Goal: Task Accomplishment & Management: Complete application form

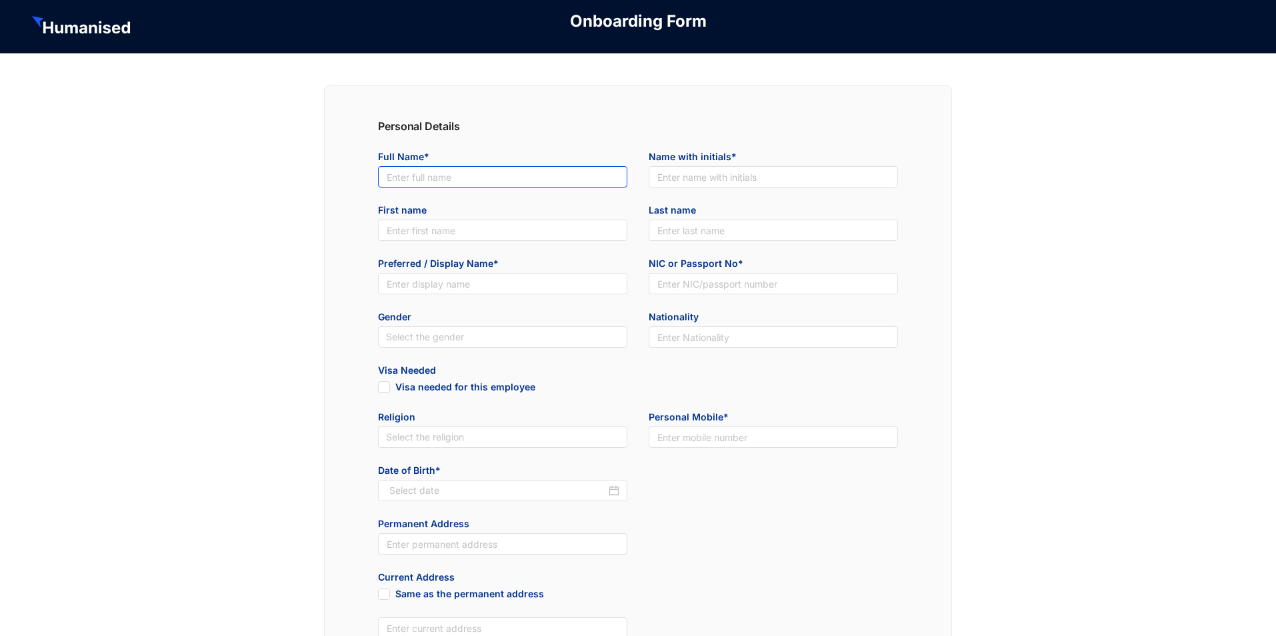
click at [582, 182] on input "text" at bounding box center [502, 176] width 249 height 21
paste input "[EMAIL_ADDRESS][DOMAIN_NAME]"
type input "[EMAIL_ADDRESS][DOMAIN_NAME]"
paste input "KAL Software CPC"
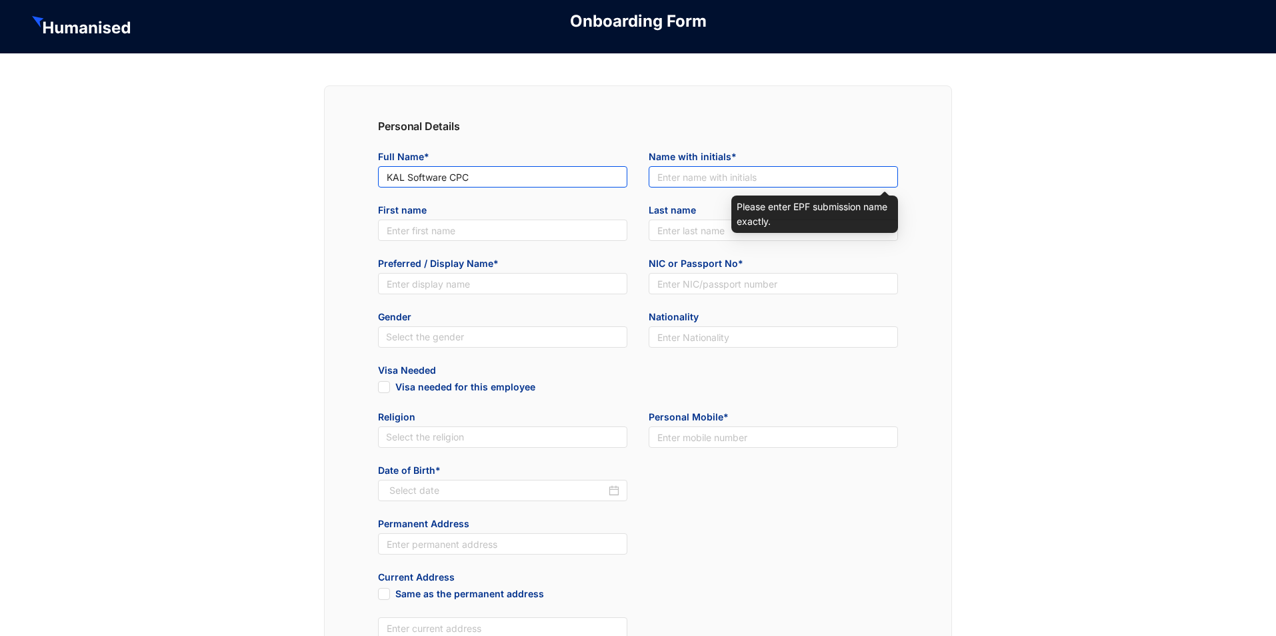
type input "KAL Software CPC"
click at [722, 179] on input "text" at bounding box center [773, 176] width 249 height 21
paste input "KAL Software CPC"
type input "KAL Software CPC"
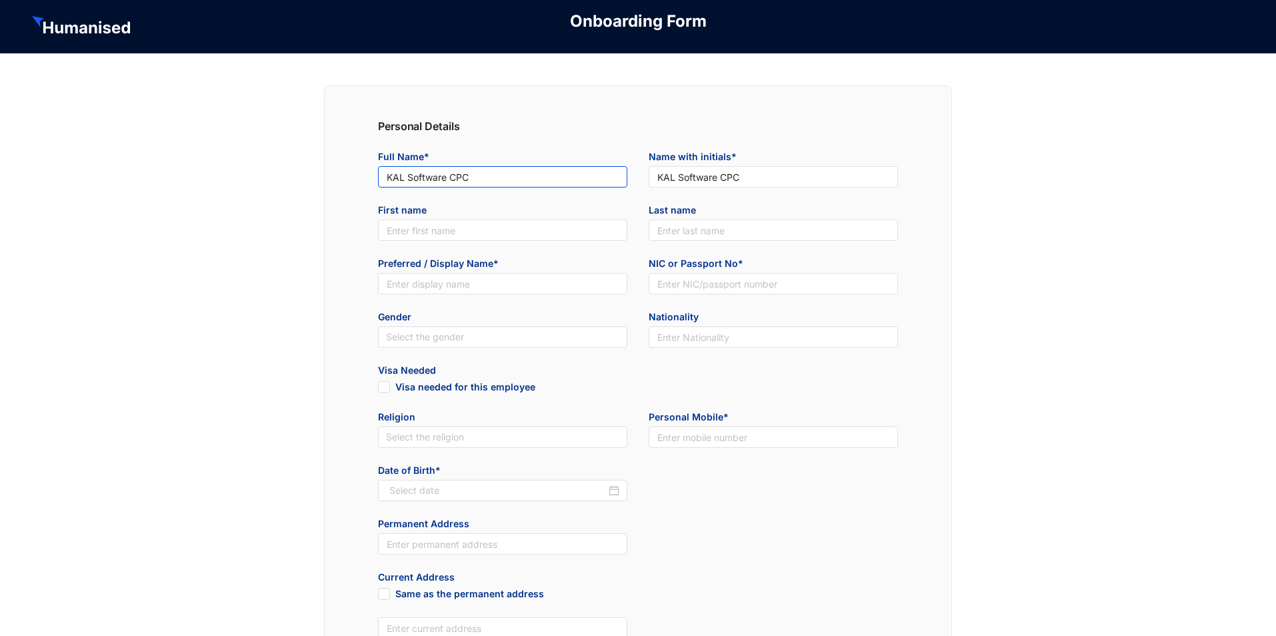
click at [496, 179] on input "KAL Software CPC" at bounding box center [502, 176] width 249 height 21
click at [529, 177] on input "KAL Software CPC" at bounding box center [502, 176] width 249 height 21
paste input "(PVT) Ltd"
click at [470, 175] on input "KAL Software CPC(PVT) Ltd" at bounding box center [502, 176] width 249 height 21
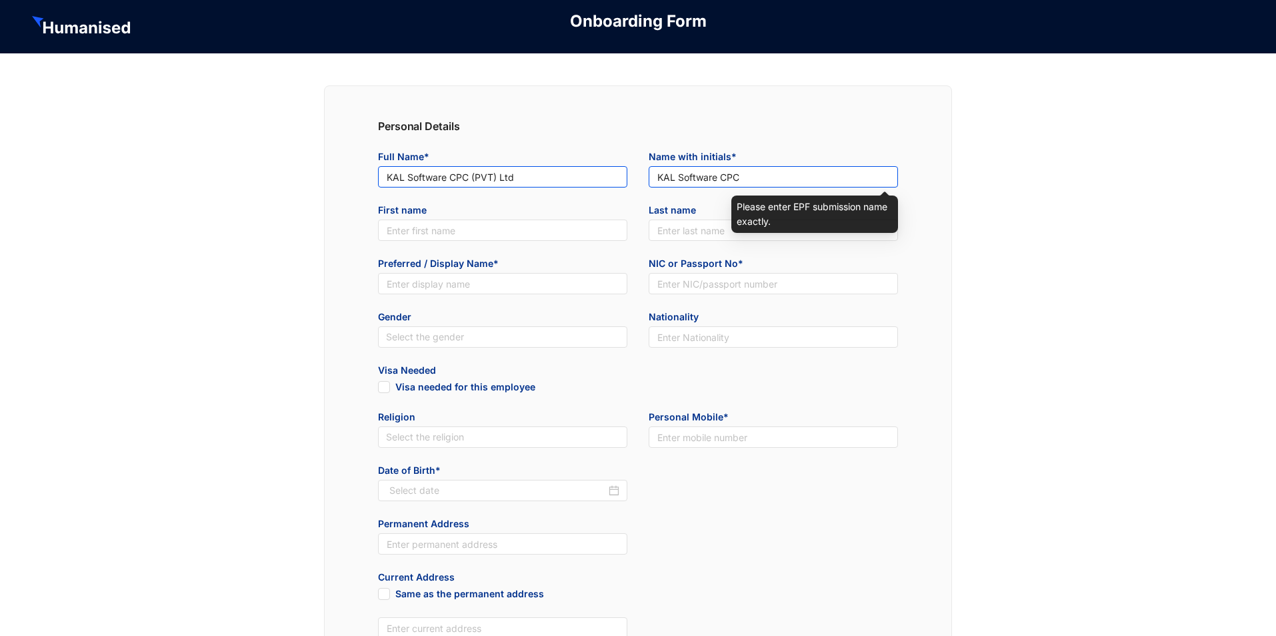
type input "KAL Software CPC (PVT) Ltd"
click at [756, 173] on input "KAL Software CPC" at bounding box center [773, 176] width 249 height 21
paste input "(PVT) Ltd"
drag, startPoint x: 799, startPoint y: 169, endPoint x: 532, endPoint y: 179, distance: 266.9
click at [532, 179] on div "Full Name* KAL Software CPC (PVT) Ltd Name with initials* KAL Software CPC (PVT…" at bounding box center [638, 176] width 542 height 53
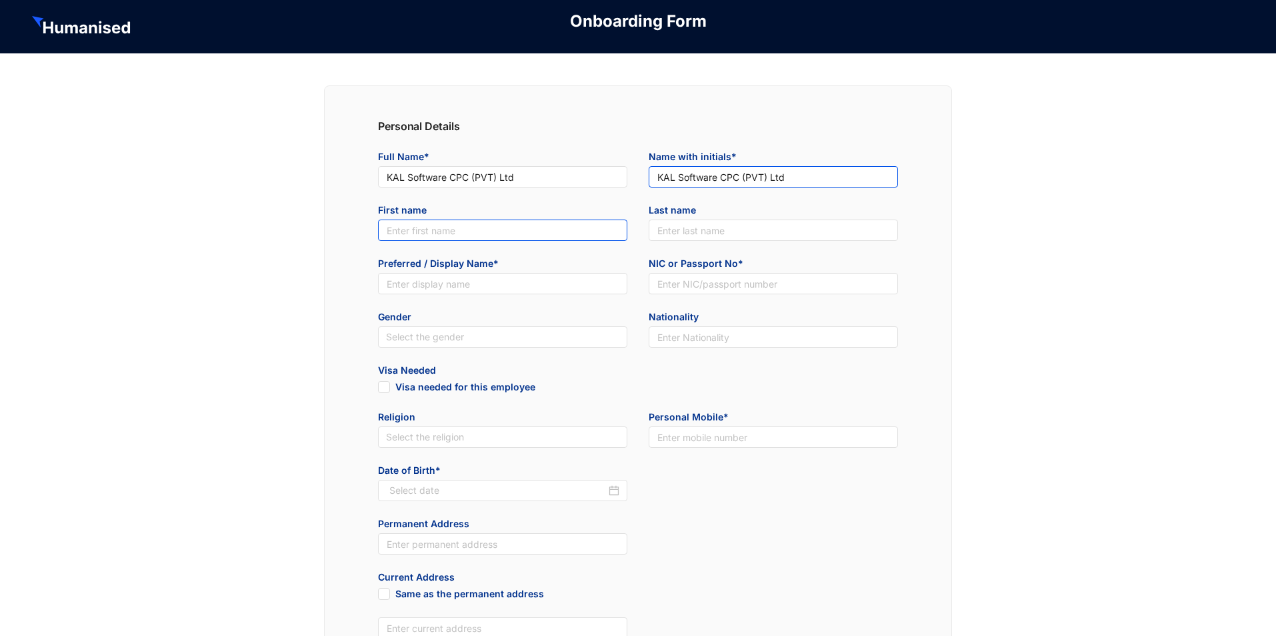
type input "KAL Software CPC (PVT) Ltd"
click at [455, 229] on input "text" at bounding box center [502, 229] width 249 height 21
paste input "KAL Software CPC (PVT) Ltd"
type input "KAL Software CPC (PVT) Ltd"
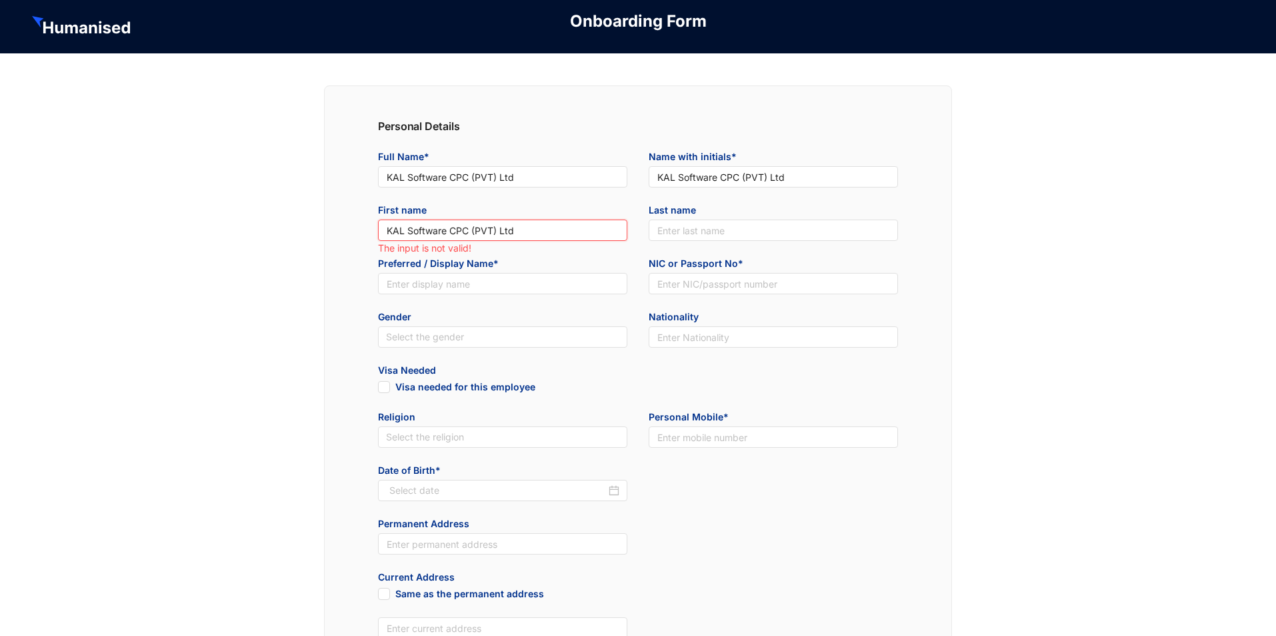
drag, startPoint x: 520, startPoint y: 227, endPoint x: 325, endPoint y: 232, distance: 195.5
click at [325, 232] on div "Personal Details Full Name* KAL Software CPC (PVT) Ltd Name with initials* KAL …" at bounding box center [638, 586] width 628 height 1002
click at [399, 289] on input "text" at bounding box center [502, 283] width 249 height 21
paste input "KAL Software CPC (PVT) Ltd"
click at [388, 285] on input "KAL Software CPC (PVT) Ltd" at bounding box center [502, 283] width 249 height 21
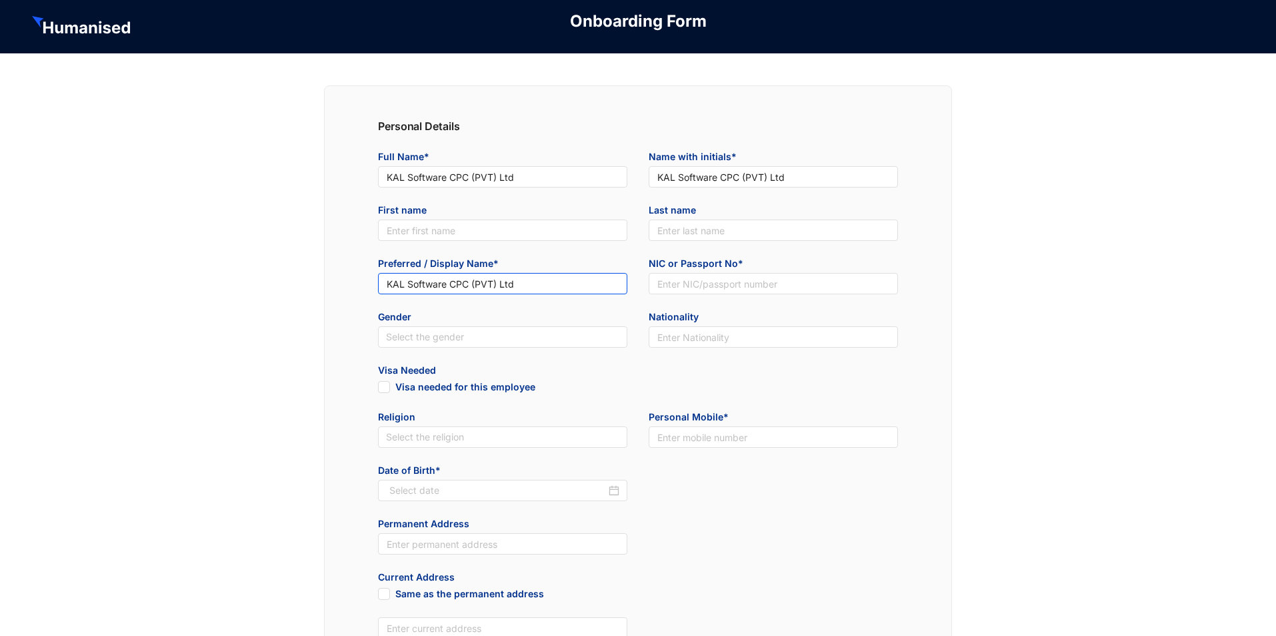
type input "KAL Software CPC (PVT) Ltd"
click at [469, 305] on div "Preferred / Display Name* KAL Software CPC (PVT) Ltd" at bounding box center [502, 283] width 271 height 53
click at [715, 273] on input "text" at bounding box center [773, 283] width 249 height 21
type input "0"
type input "123456789"
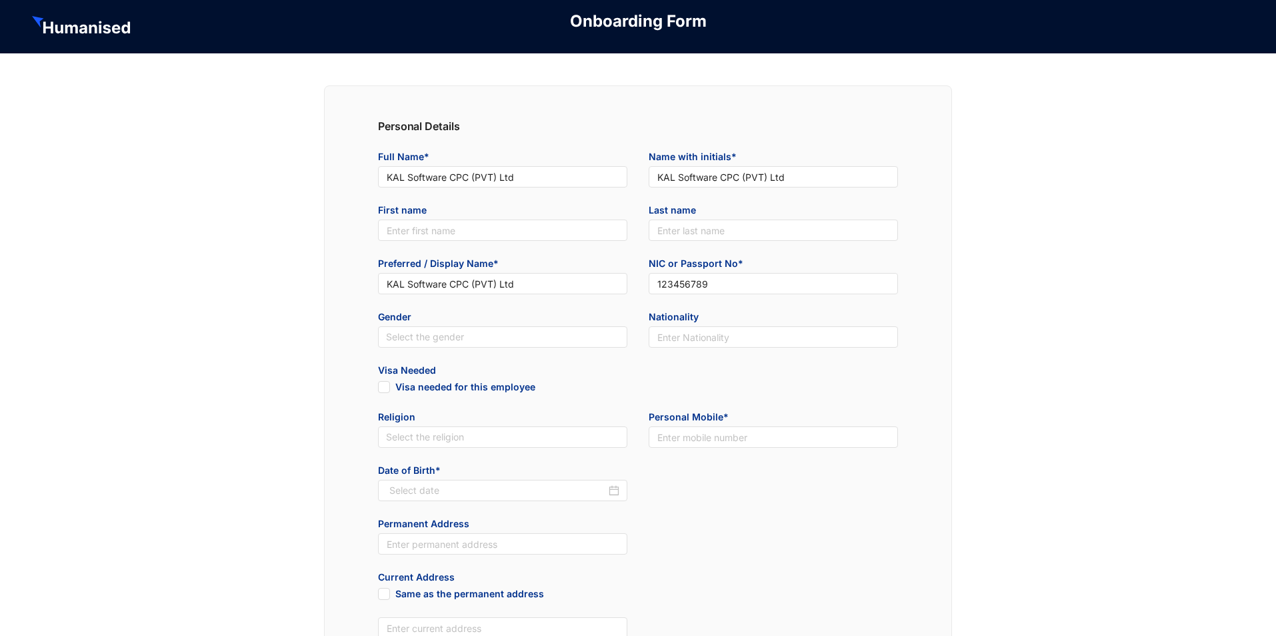
click at [612, 361] on div "Gender Select the gender" at bounding box center [502, 336] width 271 height 53
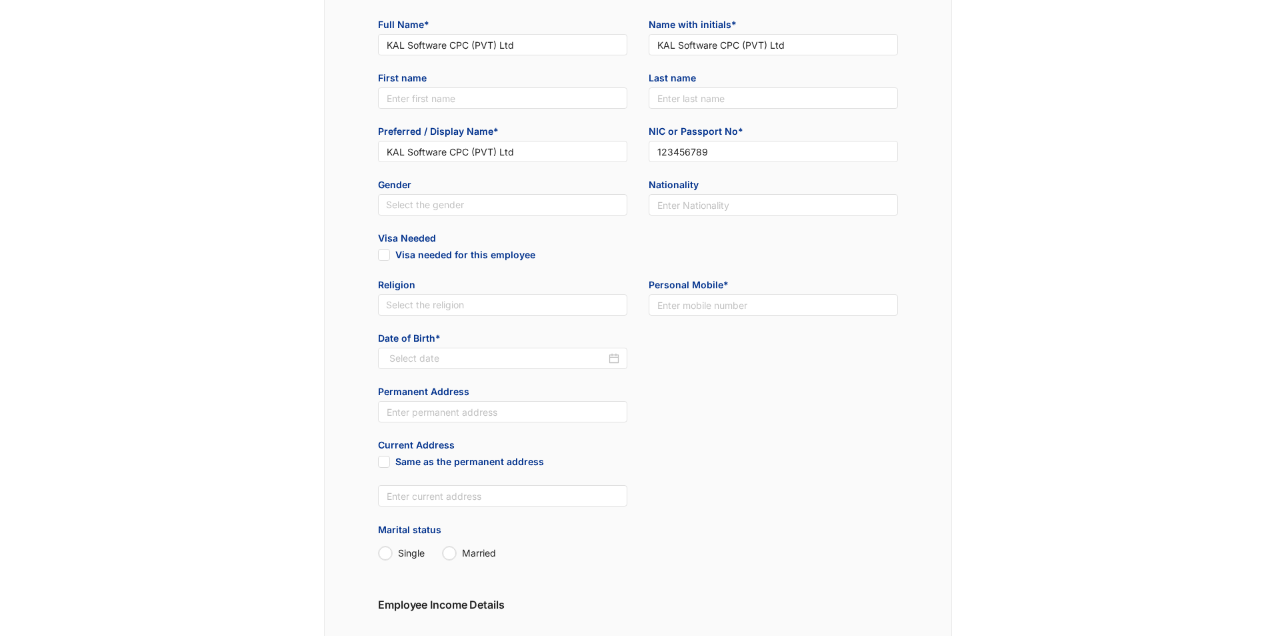
scroll to position [133, 0]
click at [486, 358] on input at bounding box center [497, 356] width 217 height 15
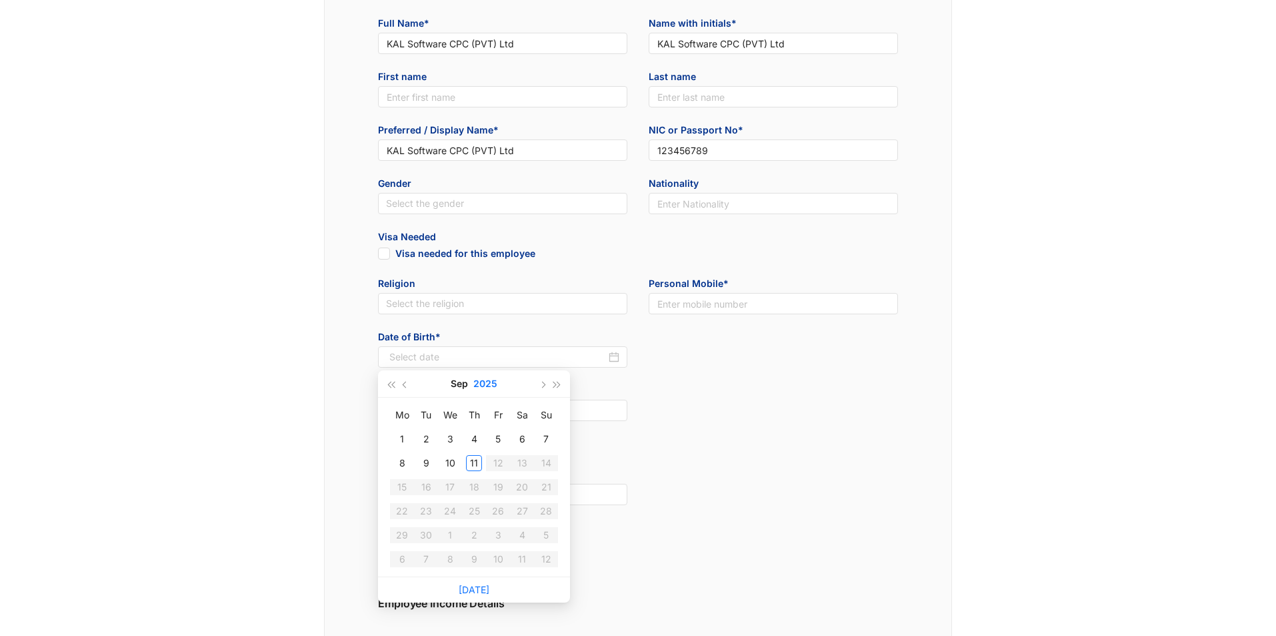
click at [485, 382] on button "2025" at bounding box center [485, 383] width 24 height 27
click at [456, 384] on button "[DATE] - [DATE]" at bounding box center [474, 383] width 53 height 27
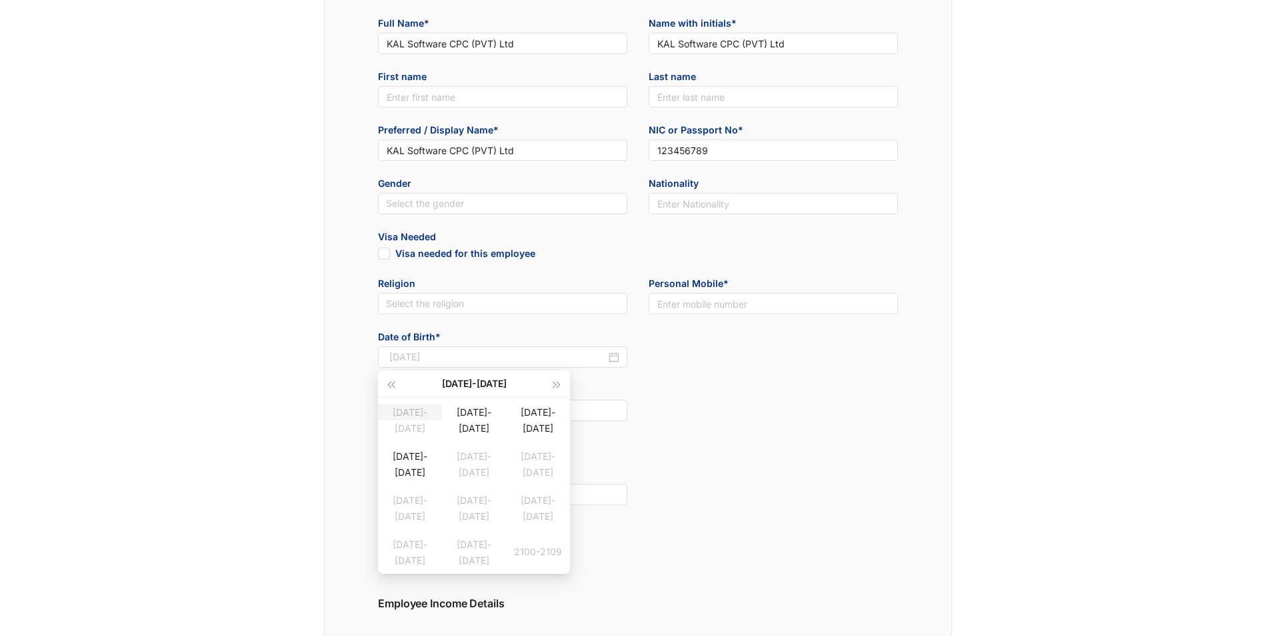
click at [427, 420] on div "[DATE]-[DATE]" at bounding box center [410, 412] width 64 height 16
click at [477, 557] on div "1999" at bounding box center [474, 552] width 40 height 16
click at [475, 510] on div "Aug" at bounding box center [474, 507] width 40 height 16
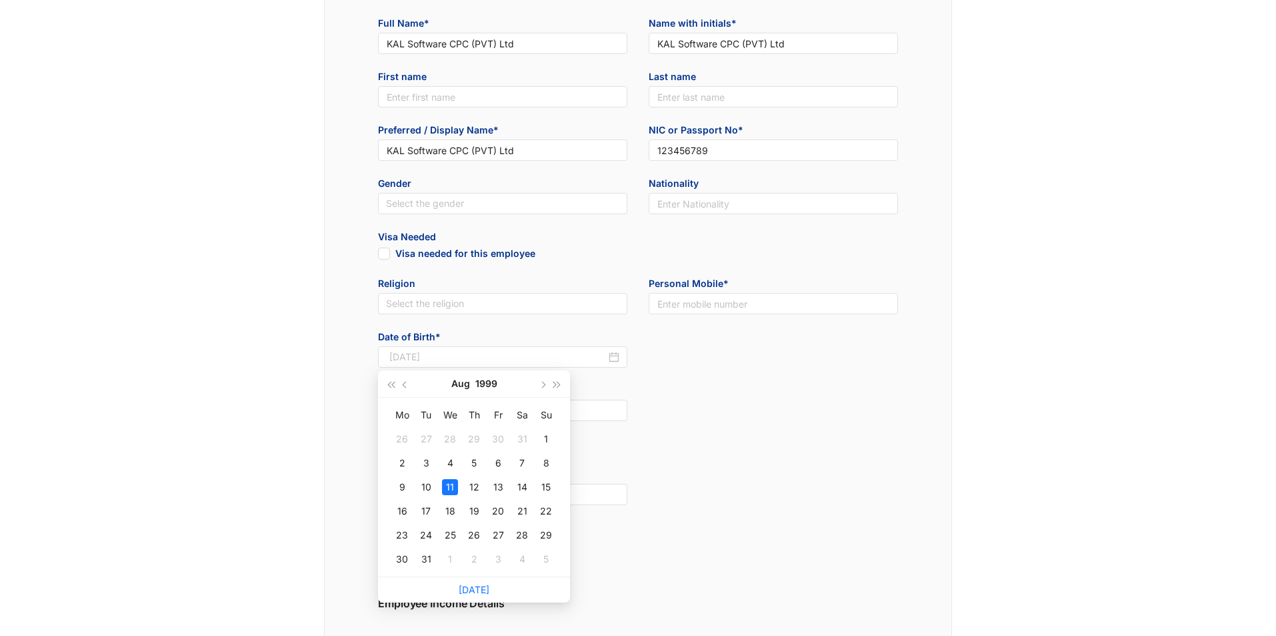
click at [477, 528] on div "26" at bounding box center [474, 535] width 16 height 16
type input "[DATE]"
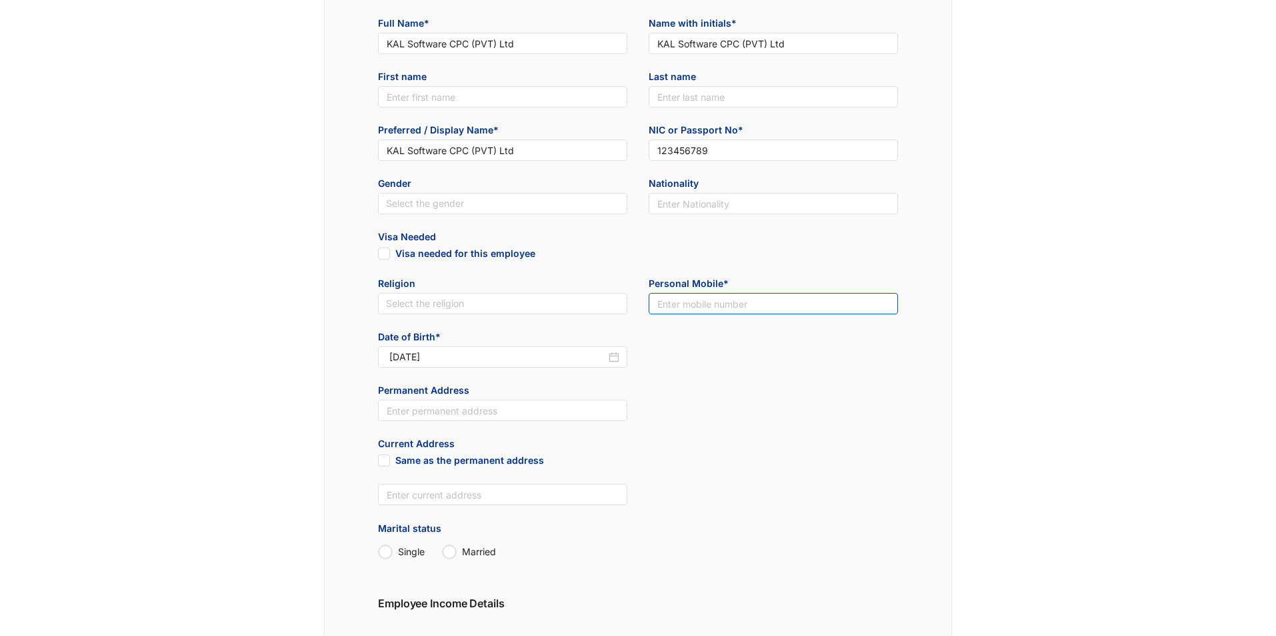
drag, startPoint x: 686, startPoint y: 301, endPoint x: 691, endPoint y: 309, distance: 9.8
click at [686, 301] on input "text" at bounding box center [773, 303] width 249 height 21
type input "0773077670"
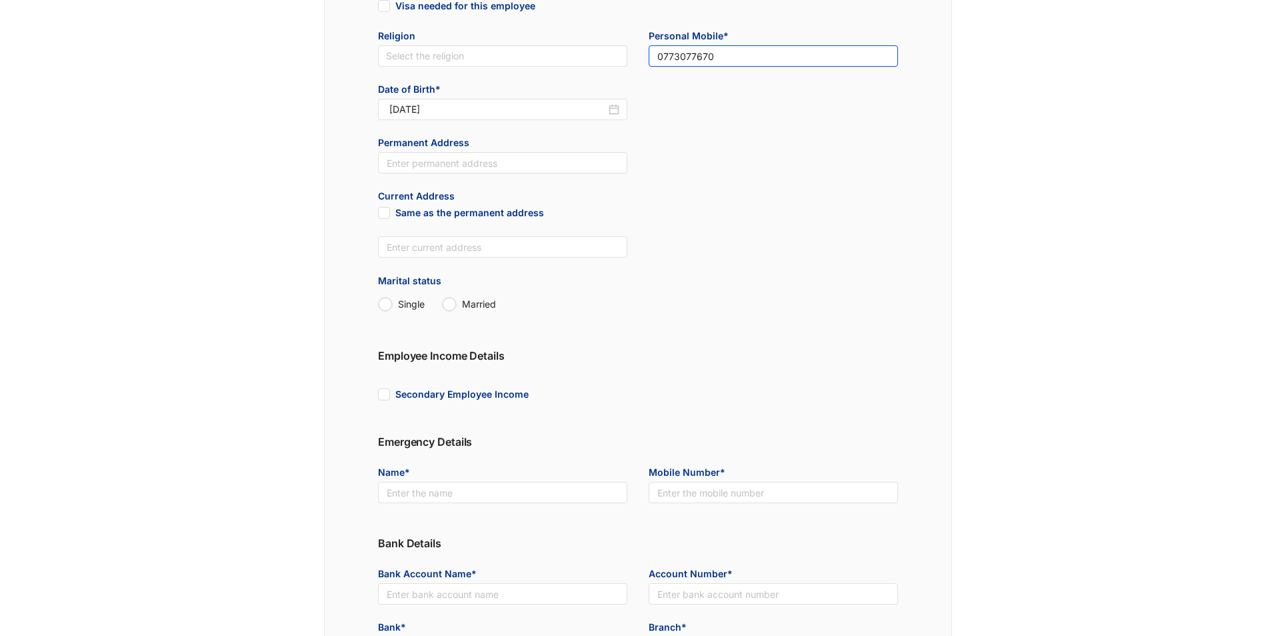
scroll to position [467, 0]
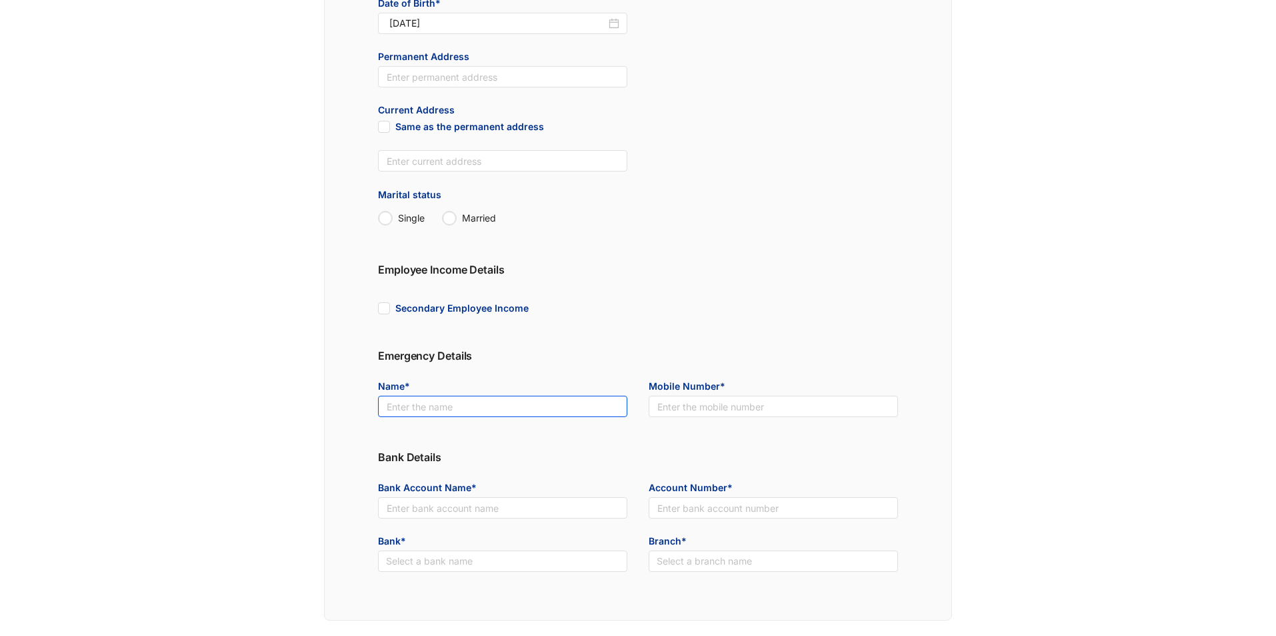
click at [554, 403] on input "text" at bounding box center [502, 405] width 249 height 21
type input "[PERSON_NAME]"
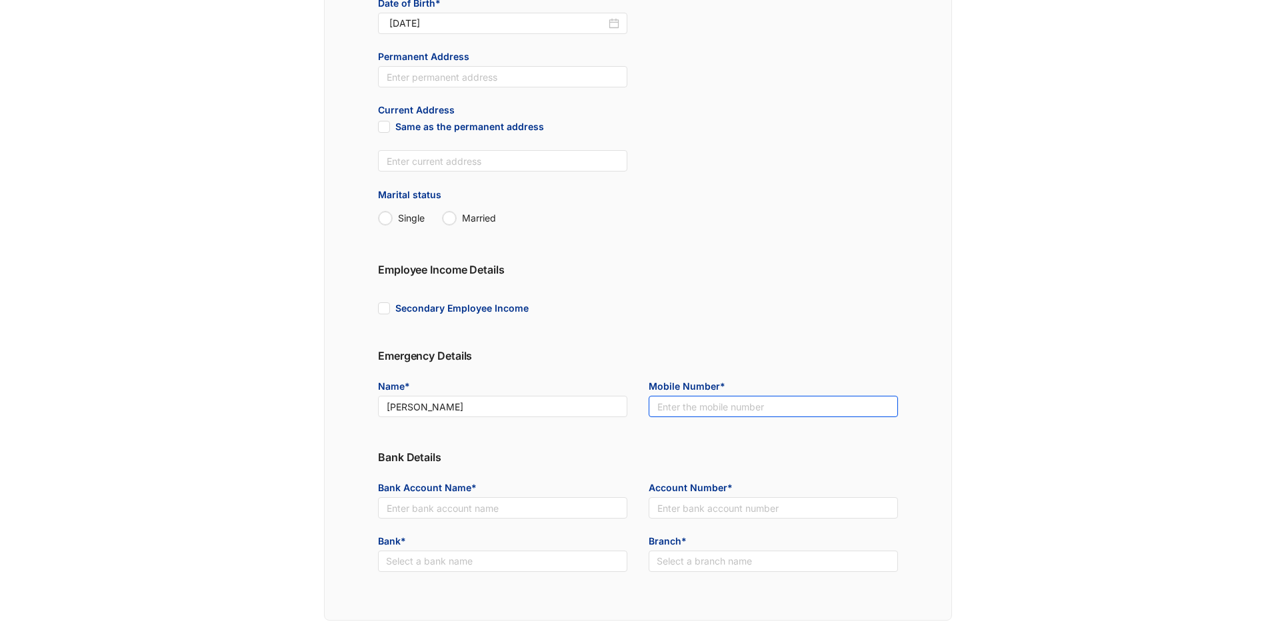
click at [748, 405] on input "text" at bounding box center [773, 405] width 249 height 21
type input "[PHONE_NUMBER]"
click at [493, 505] on input "text" at bounding box center [502, 507] width 249 height 21
paste input "KAL Software CPC (PVT) Ltd"
click at [387, 505] on input "KAL Software CPC (PVT) Ltd" at bounding box center [502, 507] width 249 height 21
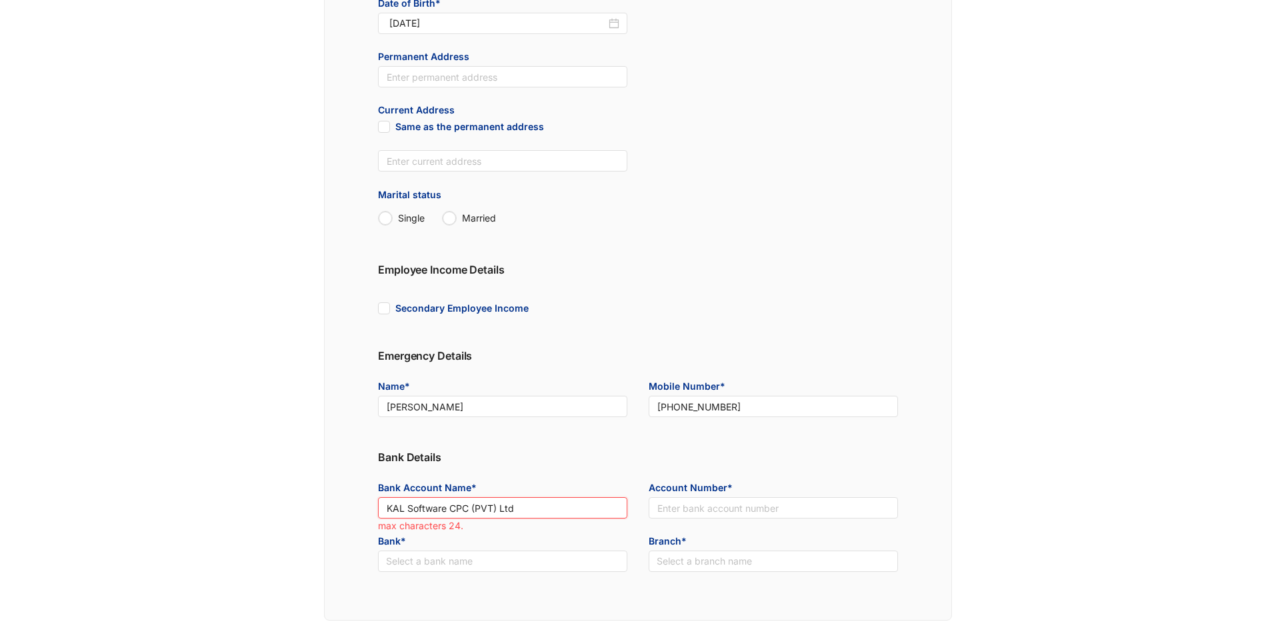
click at [473, 507] on input "KAL Software CPC (PVT) Ltd" at bounding box center [502, 507] width 249 height 21
type input "KAL Software (PVT) Ltd"
click at [681, 505] on input "text" at bounding box center [773, 507] width 249 height 21
type input "123456789456"
click at [465, 563] on input "search" at bounding box center [502, 561] width 233 height 20
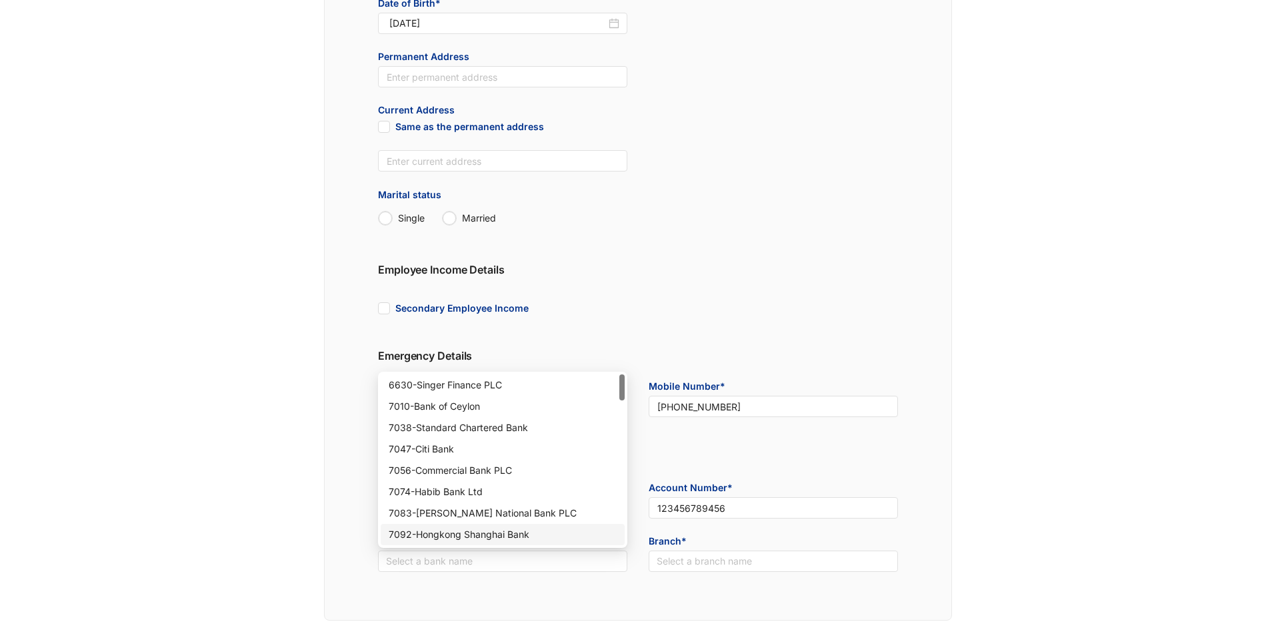
click at [491, 510] on div "7083 - [PERSON_NAME] National Bank PLC" at bounding box center [503, 512] width 228 height 15
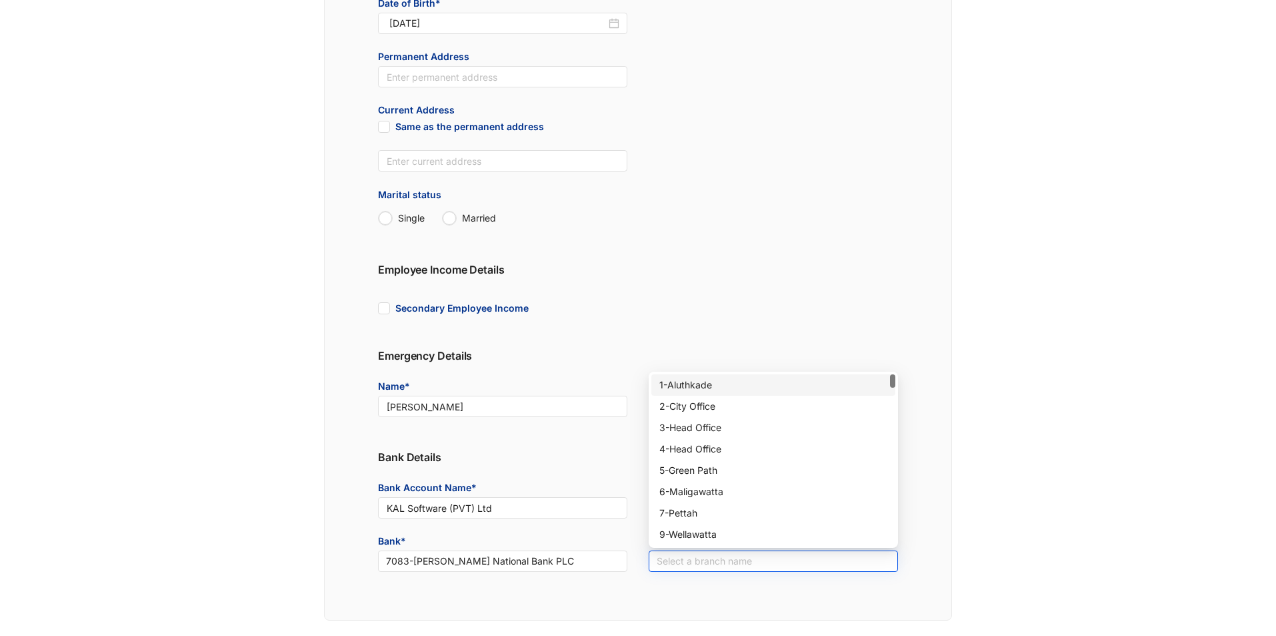
click at [668, 550] on div "Select a branch name" at bounding box center [773, 560] width 249 height 21
click at [708, 530] on div "9 - Wellawatta" at bounding box center [774, 534] width 228 height 15
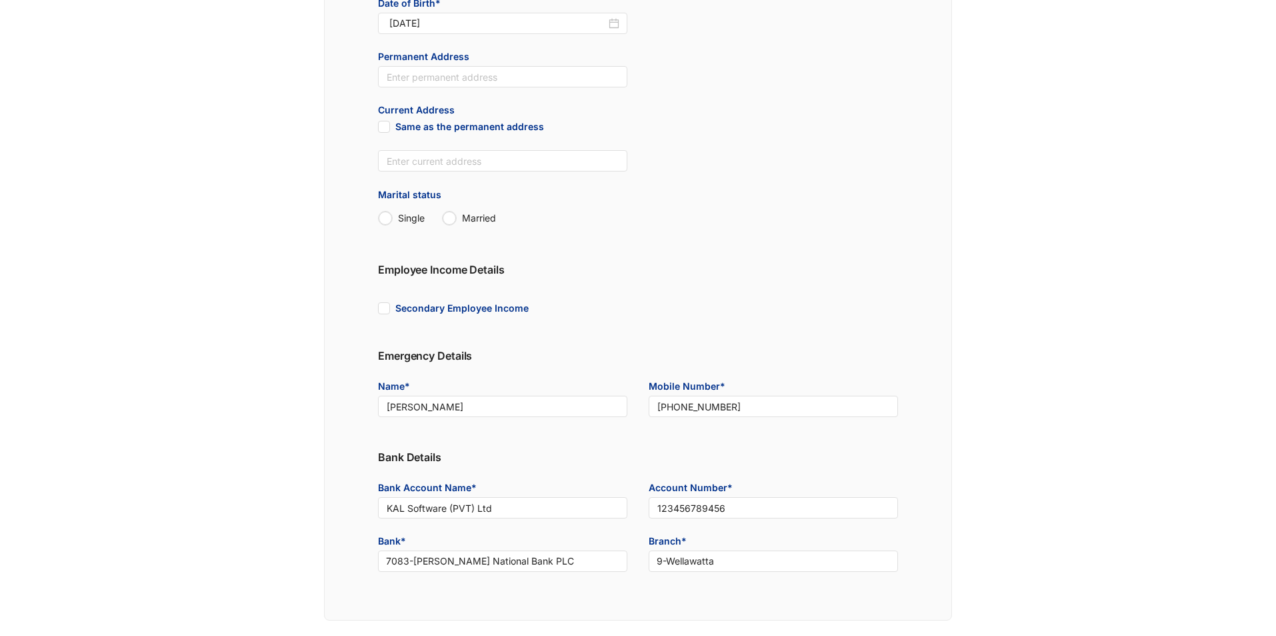
click at [641, 581] on div "Branch* 895 9 - [GEOGRAPHIC_DATA]" at bounding box center [773, 560] width 271 height 53
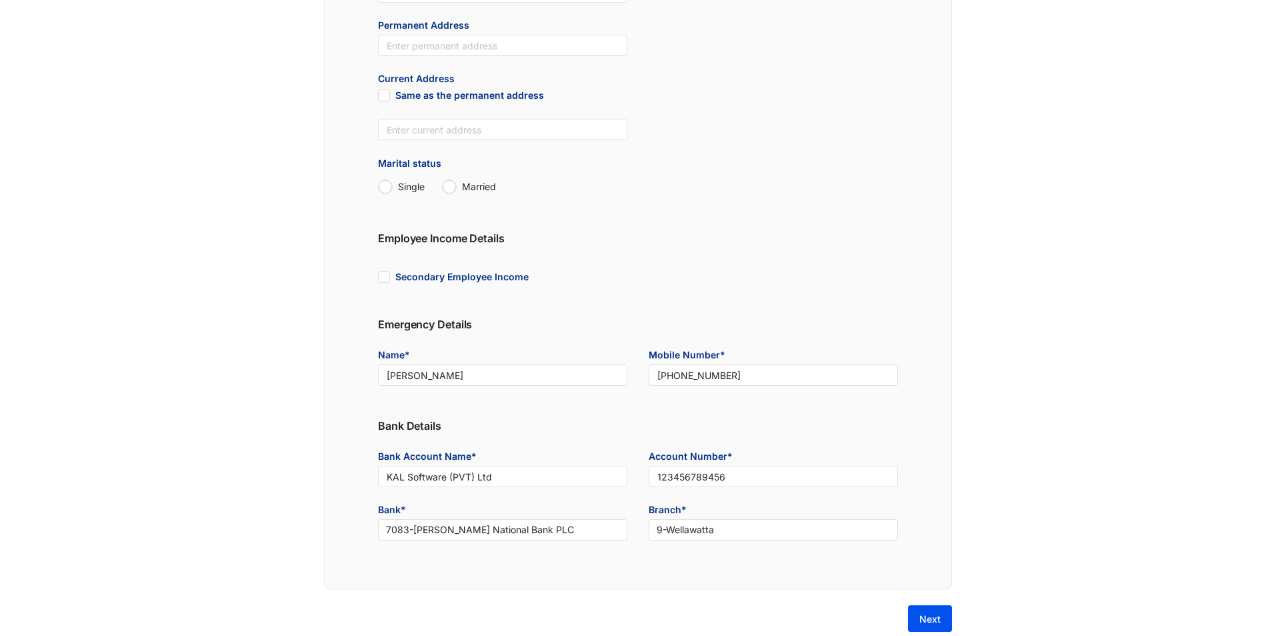
scroll to position [526, 0]
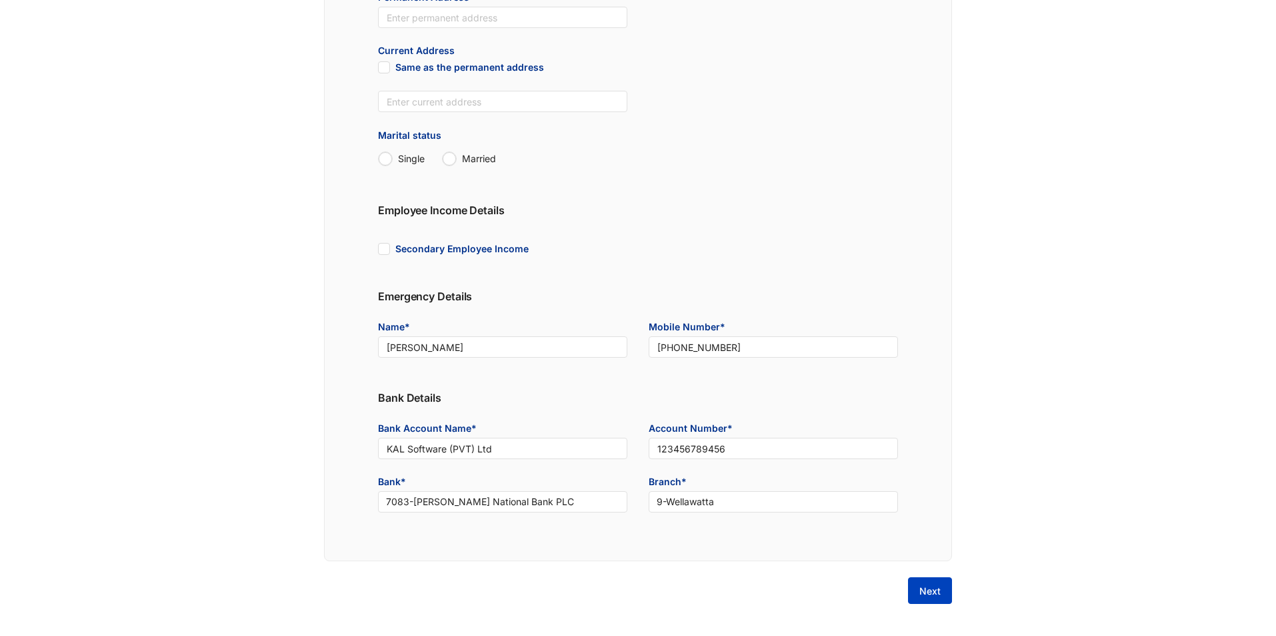
click at [933, 590] on span "Next" at bounding box center [930, 590] width 21 height 13
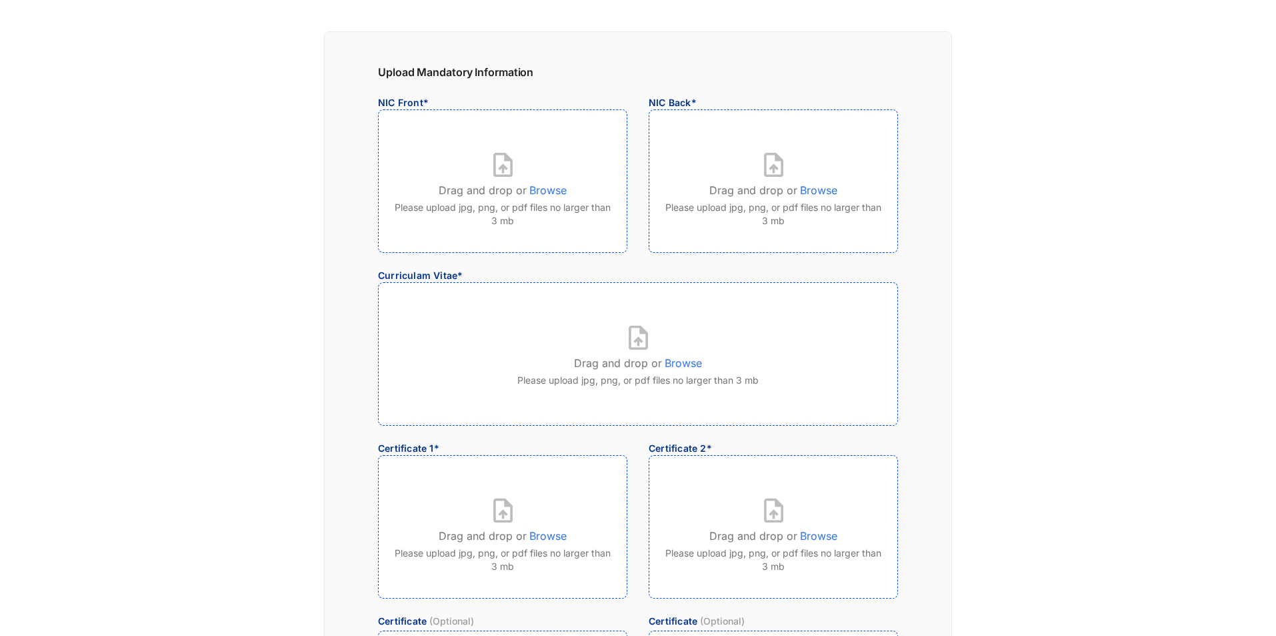
scroll to position [0, 0]
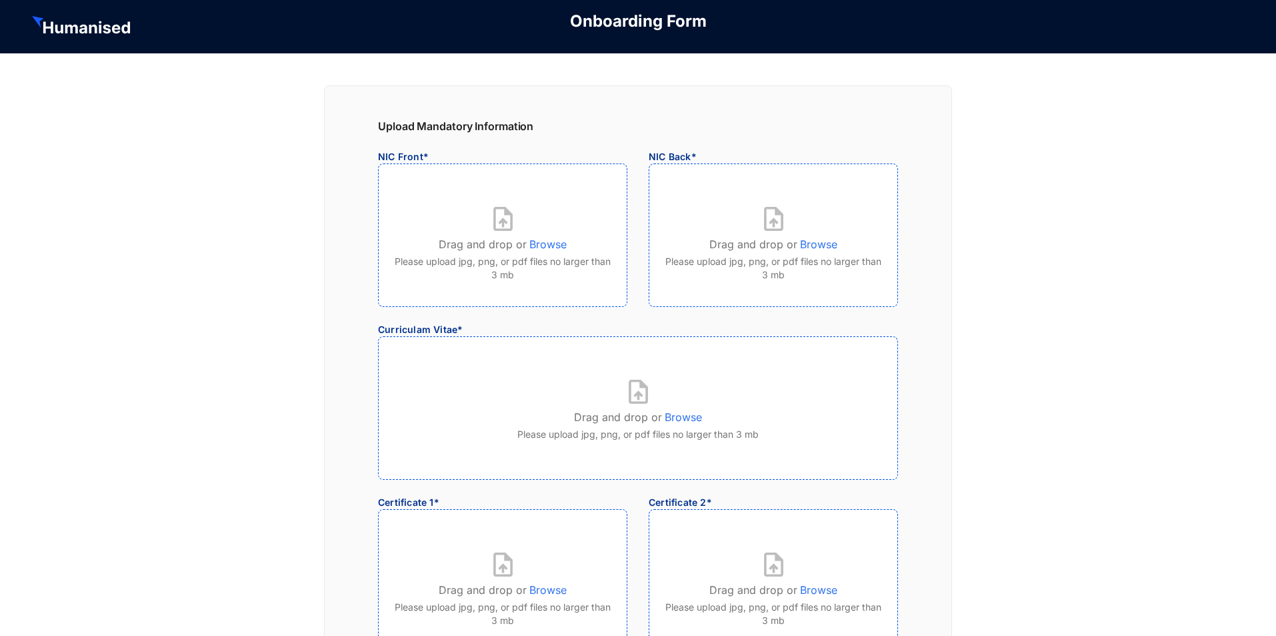
click at [552, 250] on p "Browse" at bounding box center [548, 241] width 37 height 21
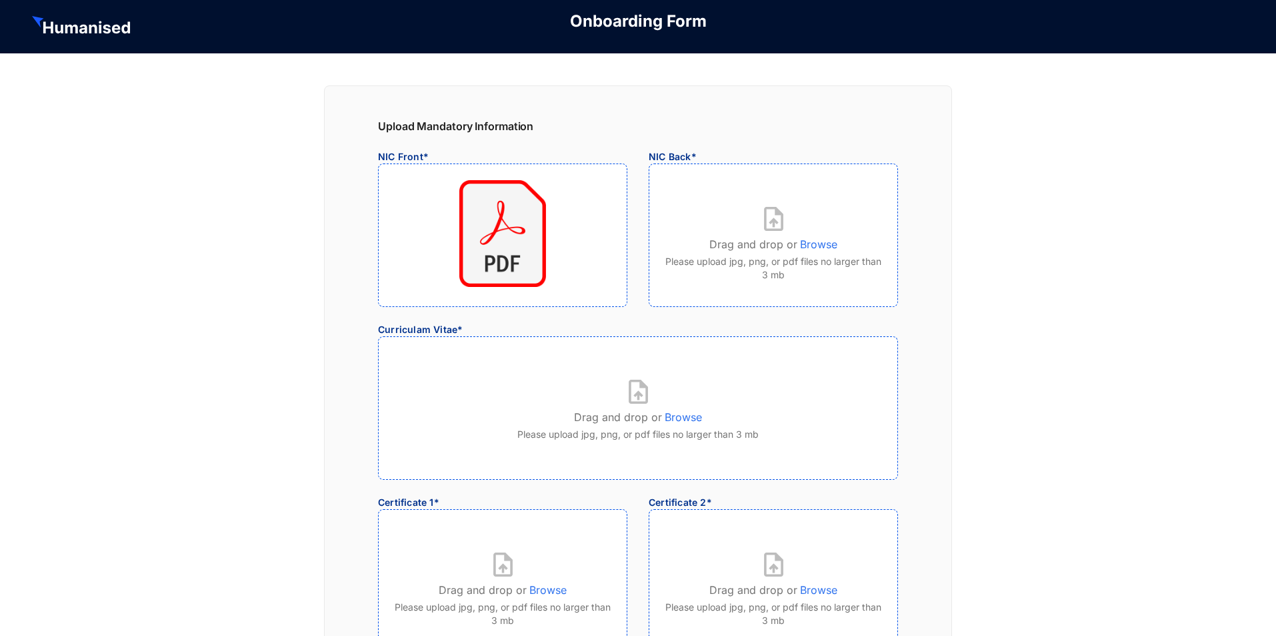
click at [810, 243] on p "Browse" at bounding box center [818, 241] width 37 height 21
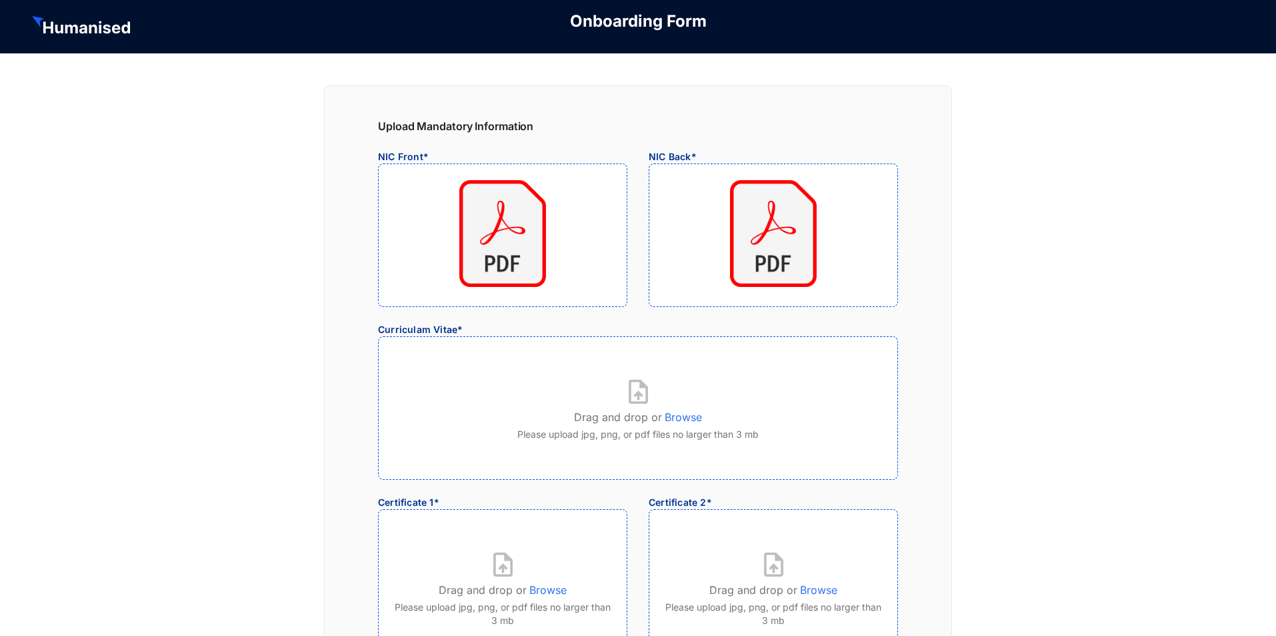
click at [696, 419] on p "Browse" at bounding box center [683, 413] width 37 height 21
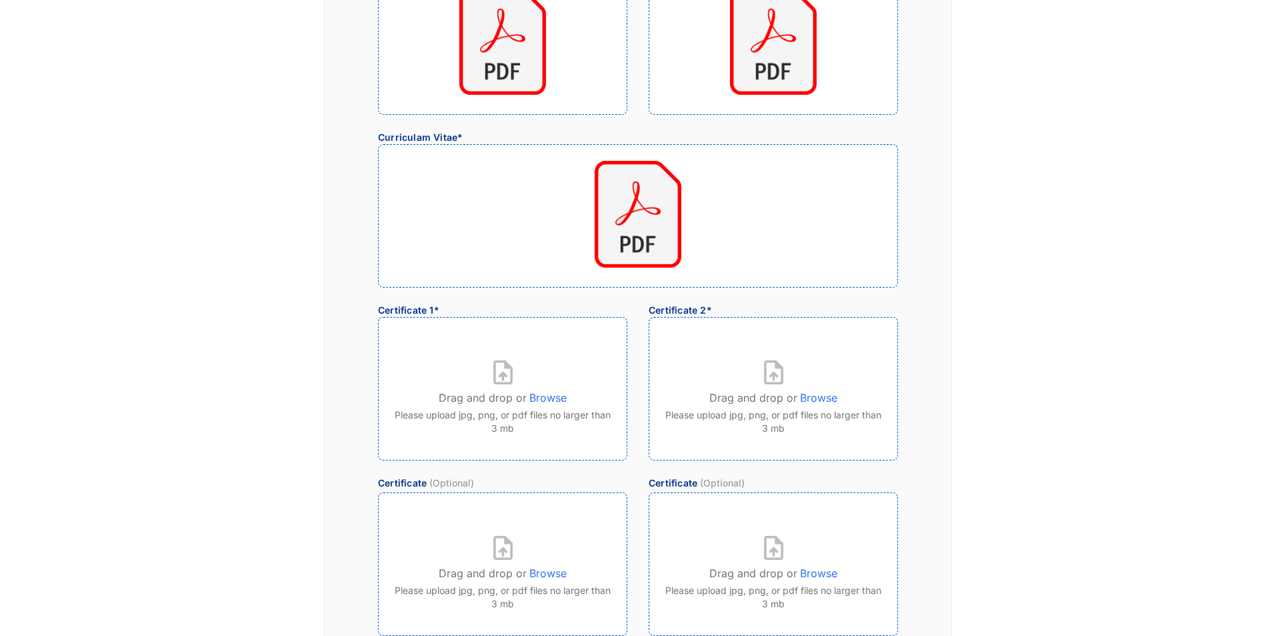
scroll to position [200, 0]
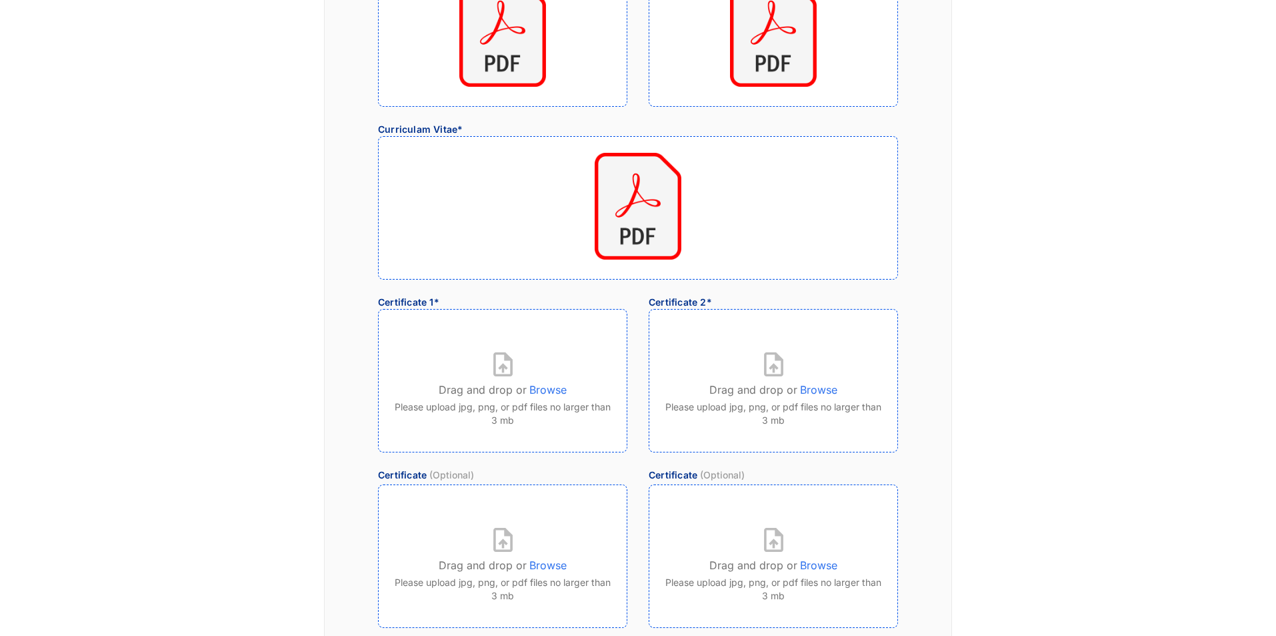
click at [555, 385] on p "Browse" at bounding box center [548, 386] width 37 height 21
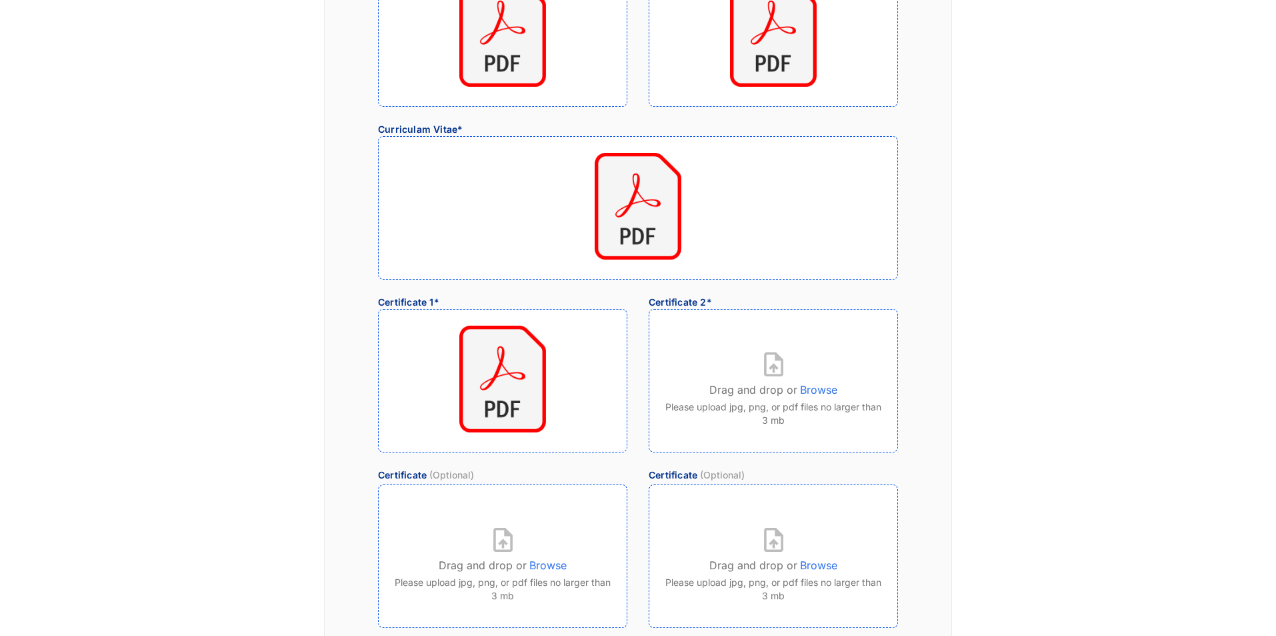
click at [822, 388] on p "Browse" at bounding box center [818, 386] width 37 height 21
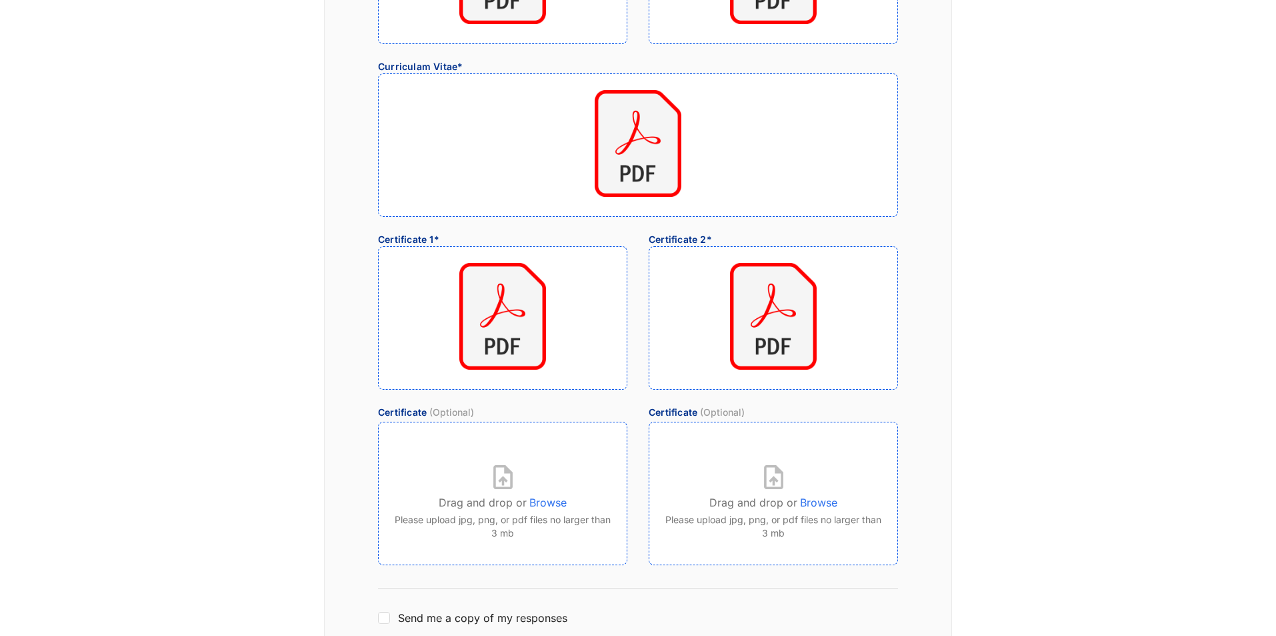
scroll to position [376, 0]
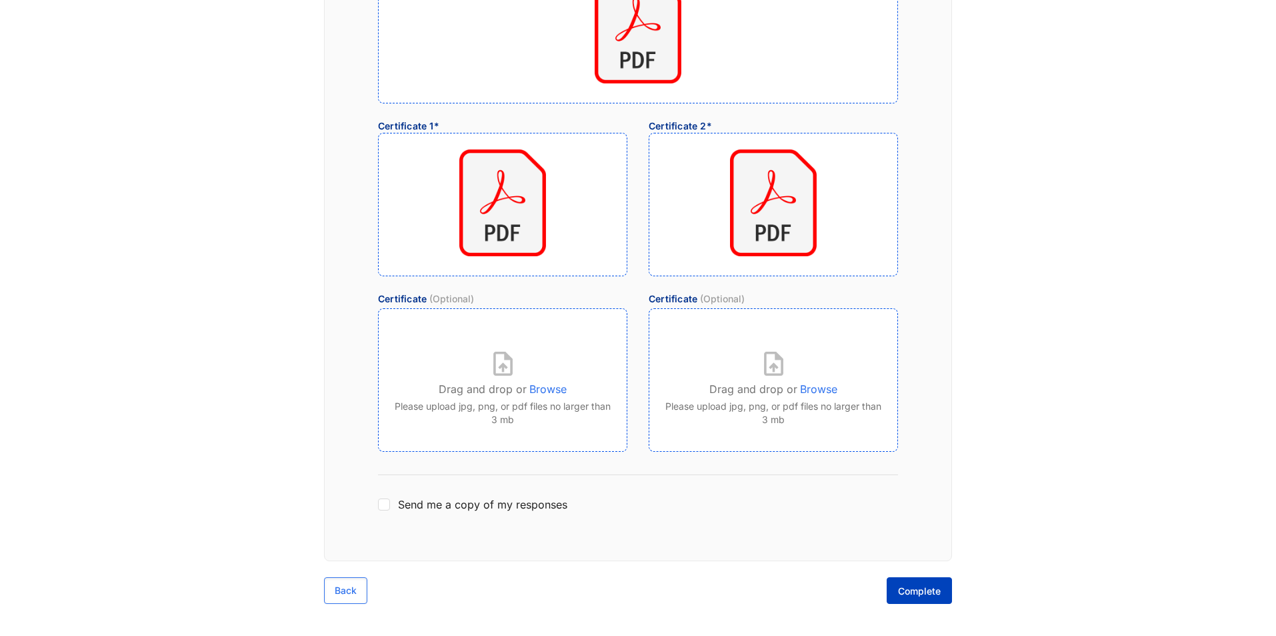
click at [916, 594] on span "Complete" at bounding box center [919, 590] width 43 height 13
